Goal: Task Accomplishment & Management: Manage account settings

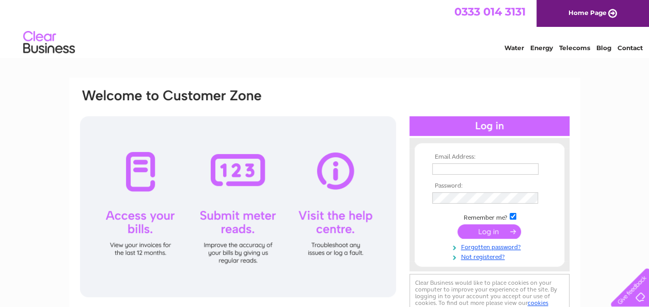
click at [466, 170] on input "text" at bounding box center [485, 168] width 106 height 11
type input "tomeddiehaulage@hotmail.com"
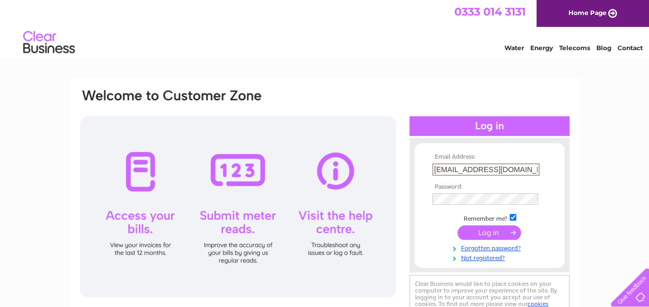
click at [514, 215] on input "checkbox" at bounding box center [513, 217] width 7 height 7
checkbox input "false"
click at [489, 233] on input "submit" at bounding box center [490, 233] width 64 height 14
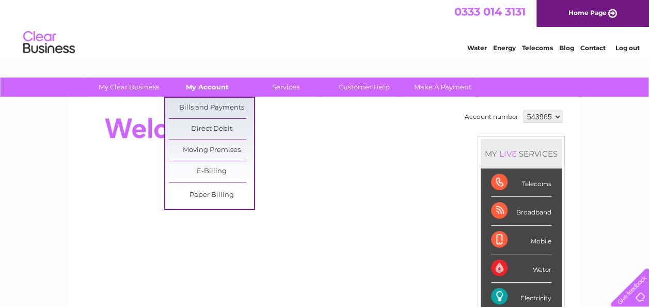
click at [205, 85] on link "My Account" at bounding box center [207, 86] width 85 height 19
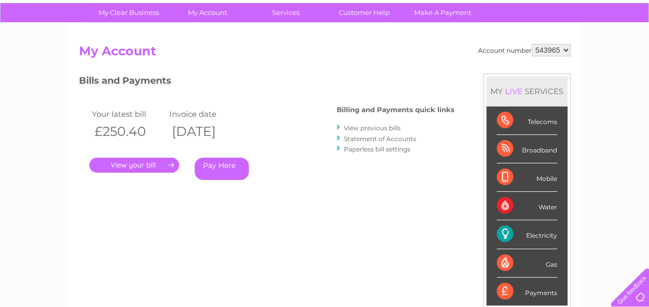
scroll to position [83, 0]
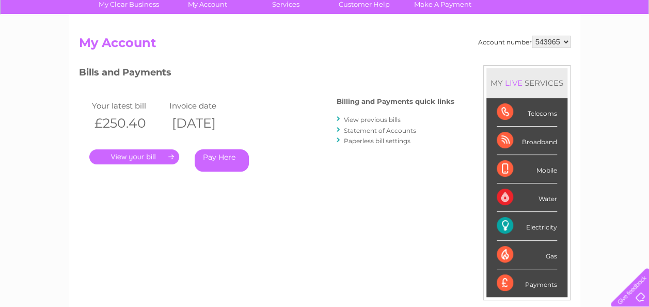
click at [283, 171] on div "Pay Here" at bounding box center [245, 160] width 101 height 22
click at [137, 152] on link "." at bounding box center [134, 156] width 90 height 15
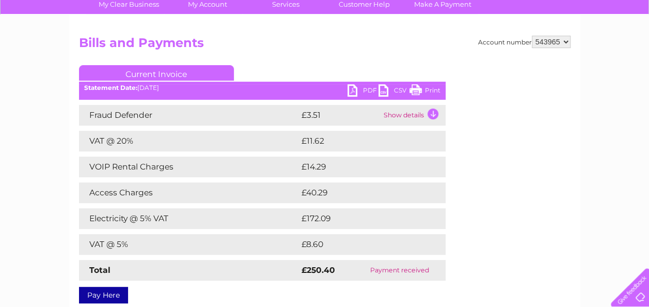
scroll to position [14, 0]
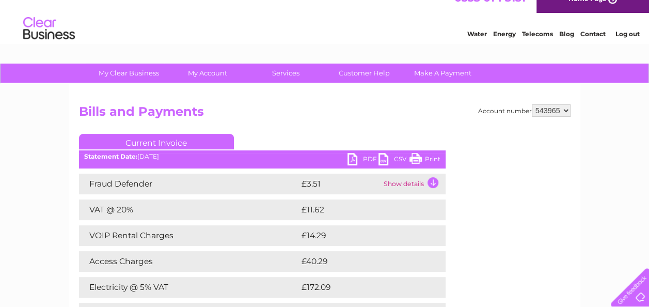
click at [355, 155] on link "PDF" at bounding box center [363, 160] width 31 height 15
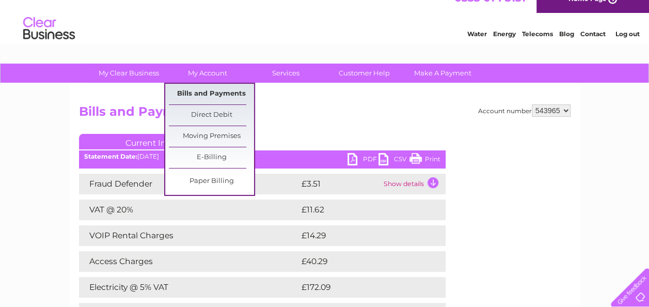
click at [206, 90] on link "Bills and Payments" at bounding box center [211, 94] width 85 height 21
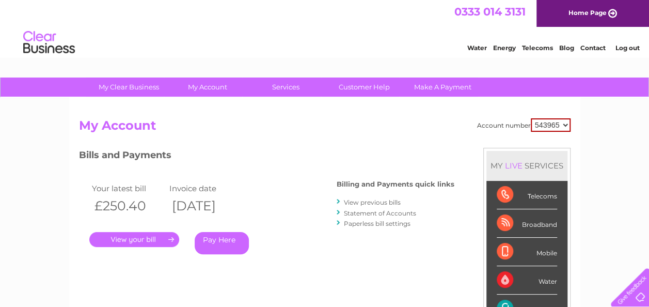
click at [363, 202] on link "View previous bills" at bounding box center [372, 202] width 57 height 8
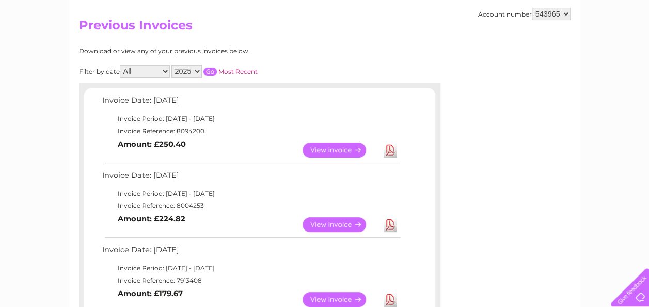
scroll to position [103, 0]
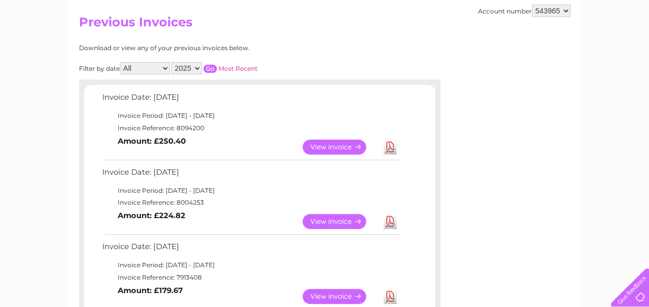
click at [389, 217] on link "Download" at bounding box center [390, 221] width 13 height 15
click at [395, 289] on link "Download" at bounding box center [390, 296] width 13 height 15
click at [286, 27] on h2 "Previous Invoices" at bounding box center [325, 25] width 492 height 20
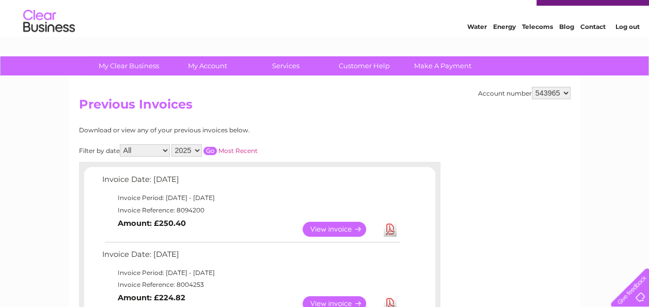
scroll to position [21, 0]
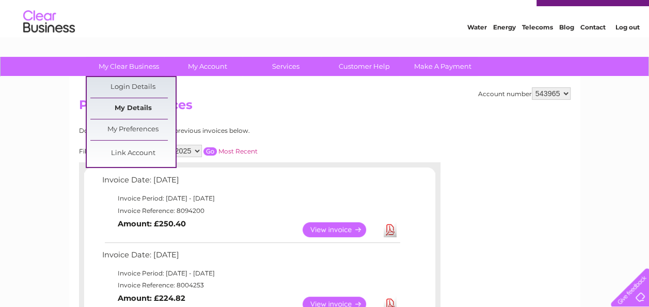
click at [129, 110] on link "My Details" at bounding box center [132, 108] width 85 height 21
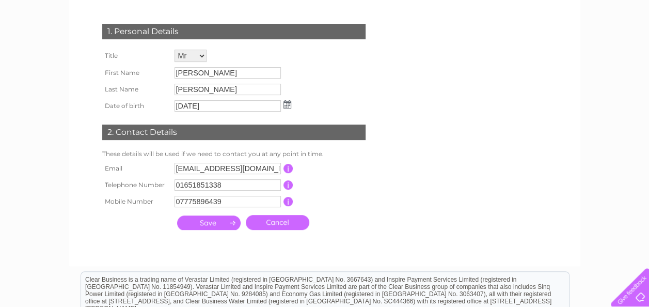
scroll to position [165, 0]
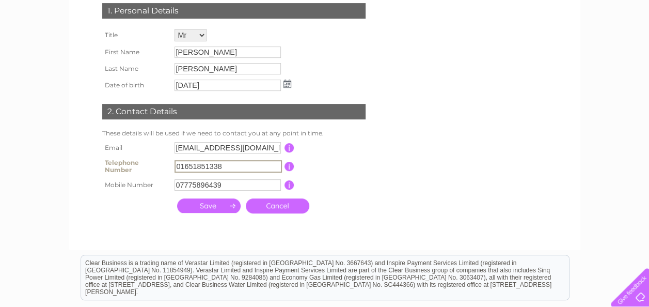
click at [262, 166] on input "01651851338" at bounding box center [228, 166] width 107 height 12
type input "0"
click at [391, 195] on div "1. Personal Details Title Mr Mrs Ms Miss Dr Rev Prof Other First Name Bruce Las…" at bounding box center [236, 105] width 314 height 225
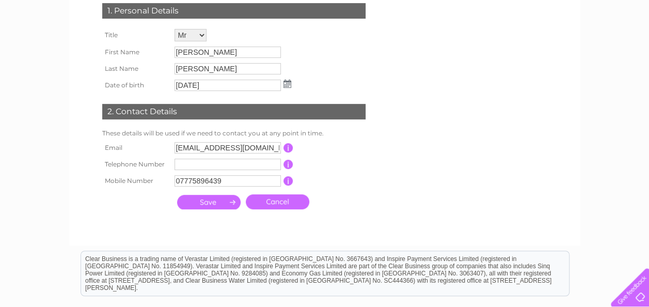
click at [197, 199] on input "submit" at bounding box center [209, 202] width 64 height 14
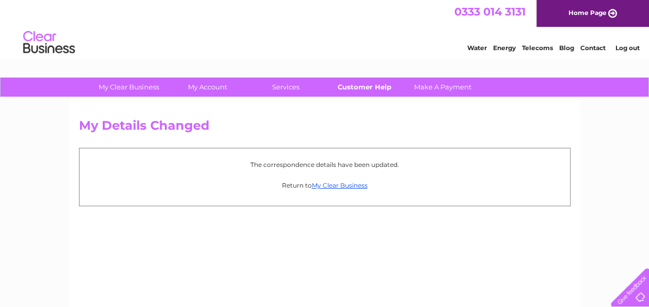
click at [374, 81] on link "Customer Help" at bounding box center [364, 86] width 85 height 19
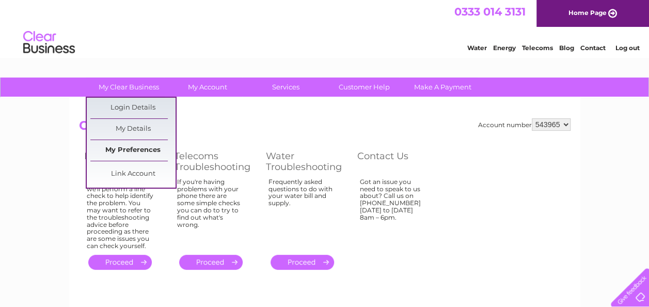
click at [123, 146] on link "My Preferences" at bounding box center [132, 150] width 85 height 21
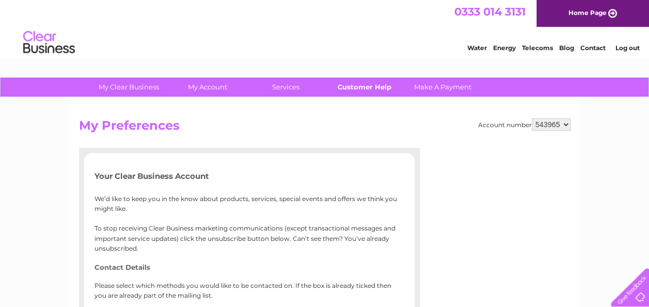
click at [361, 86] on link "Customer Help" at bounding box center [364, 86] width 85 height 19
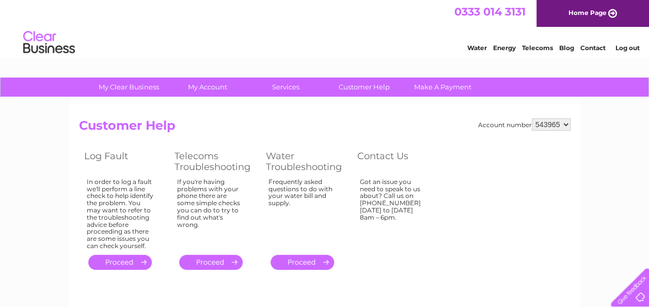
click at [592, 47] on link "Contact" at bounding box center [593, 48] width 25 height 8
